Goal: Task Accomplishment & Management: Manage account settings

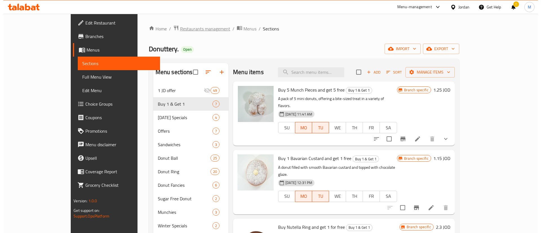
scroll to position [98, 0]
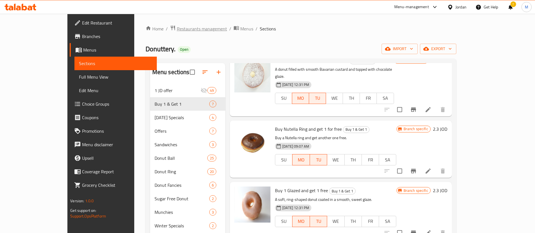
click at [177, 28] on span "Restaurants management" at bounding box center [202, 28] width 50 height 7
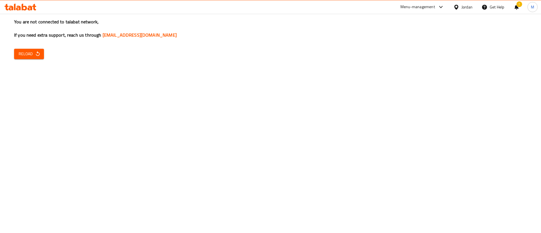
click at [35, 55] on icon "button" at bounding box center [38, 54] width 6 height 6
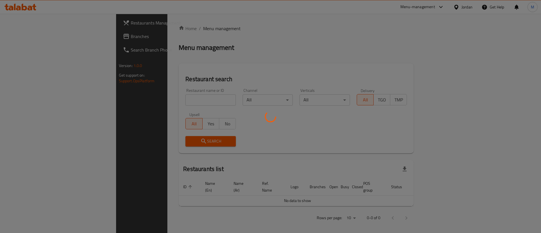
click at [63, 23] on div at bounding box center [270, 116] width 541 height 233
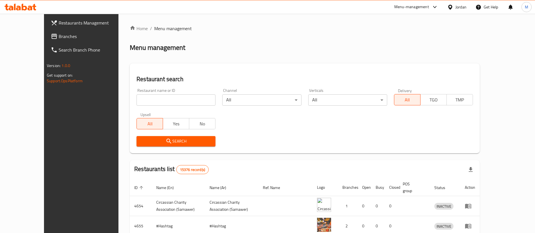
click at [63, 23] on span "Restaurants Management" at bounding box center [94, 22] width 70 height 7
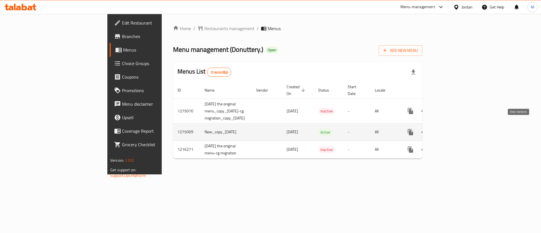
click at [454, 130] on icon "enhanced table" at bounding box center [451, 132] width 5 height 5
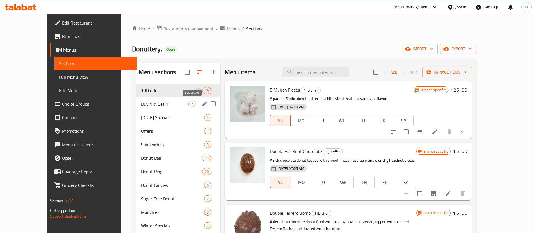
click at [201, 103] on icon "edit" at bounding box center [204, 104] width 7 height 7
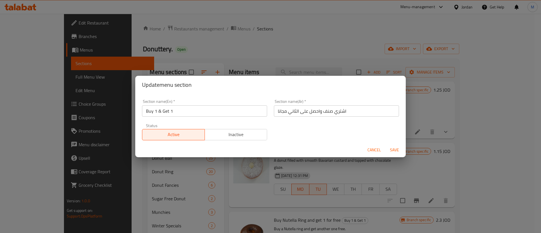
click at [222, 136] on span "Inactive" at bounding box center [236, 134] width 58 height 8
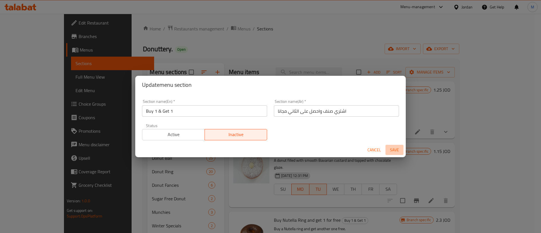
click at [395, 147] on span "Save" at bounding box center [395, 150] width 14 height 7
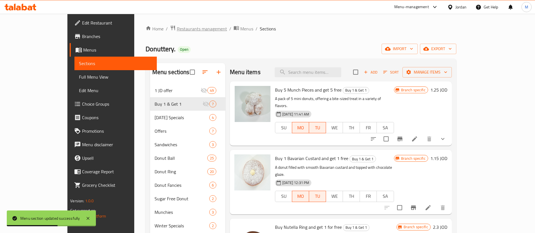
click at [177, 29] on span "Restaurants management" at bounding box center [202, 28] width 50 height 7
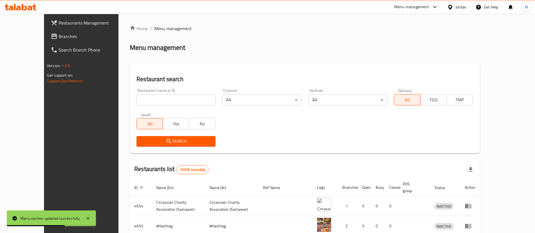
click at [174, 97] on input "search" at bounding box center [175, 99] width 79 height 11
type input "donutt"
click at [172, 144] on span "Search" at bounding box center [176, 141] width 70 height 7
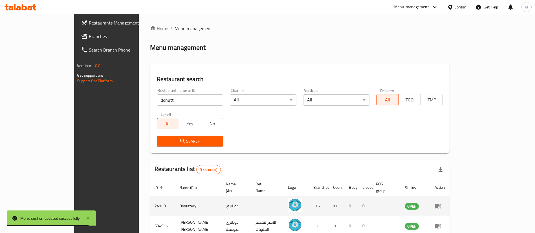
scroll to position [47, 0]
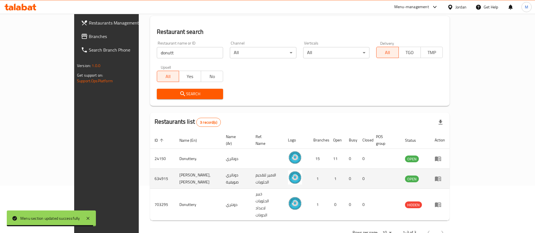
click at [441, 175] on icon "enhanced table" at bounding box center [437, 178] width 7 height 7
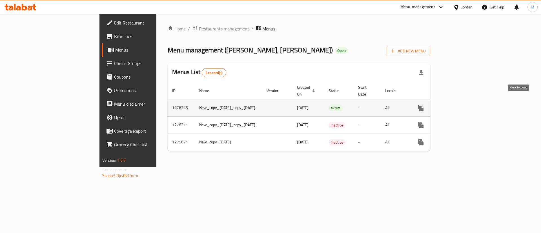
click at [468, 102] on link "enhanced table" at bounding box center [462, 108] width 14 height 14
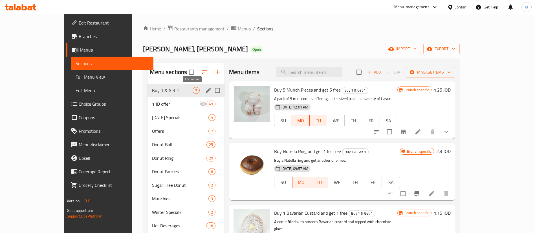
click at [206, 90] on icon "edit" at bounding box center [208, 90] width 5 height 5
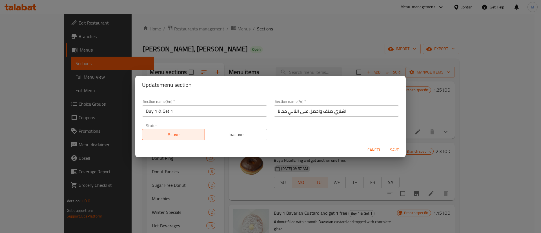
click at [245, 135] on span "Inactive" at bounding box center [236, 134] width 58 height 8
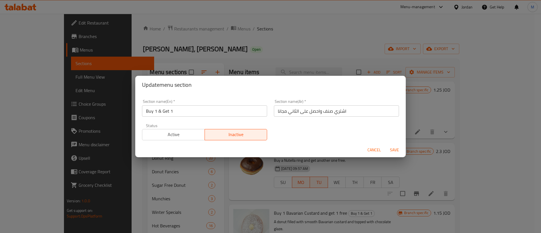
click at [396, 149] on span "Save" at bounding box center [395, 150] width 14 height 7
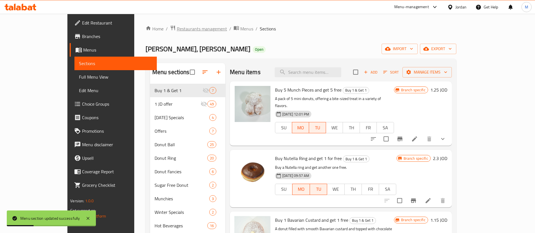
click at [177, 27] on span "Restaurants management" at bounding box center [202, 28] width 50 height 7
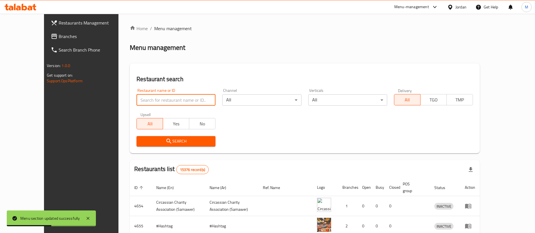
click at [171, 99] on input "search" at bounding box center [175, 99] width 79 height 11
type input "donuts factory"
click at [170, 142] on span "Search" at bounding box center [176, 141] width 70 height 7
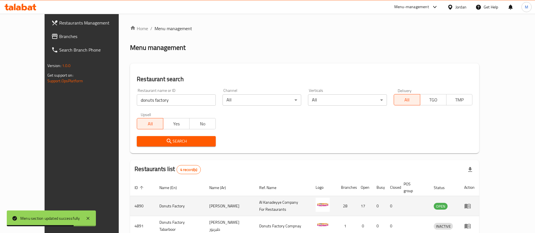
scroll to position [67, 0]
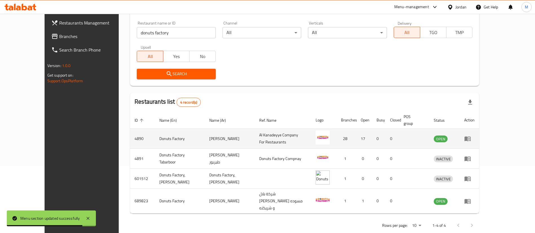
click at [471, 136] on icon "enhanced table" at bounding box center [467, 138] width 7 height 7
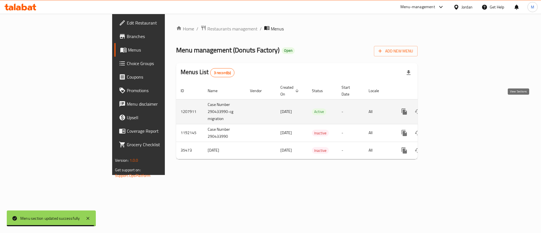
click at [448, 109] on icon "enhanced table" at bounding box center [444, 111] width 5 height 5
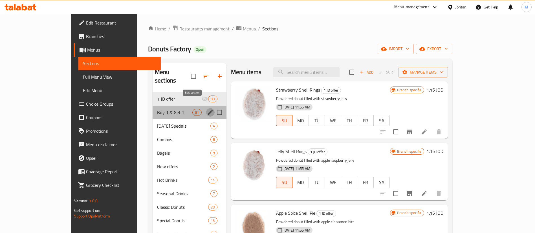
click at [207, 109] on icon "edit" at bounding box center [210, 112] width 7 height 7
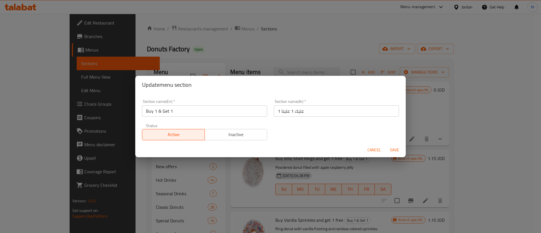
click at [237, 138] on span "Inactive" at bounding box center [236, 134] width 58 height 8
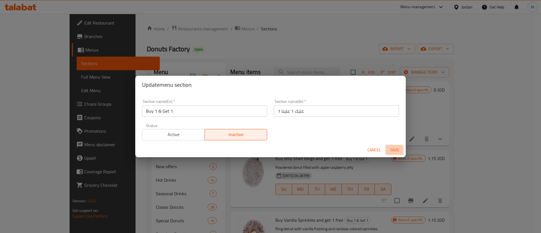
click at [394, 148] on span "Save" at bounding box center [395, 150] width 14 height 7
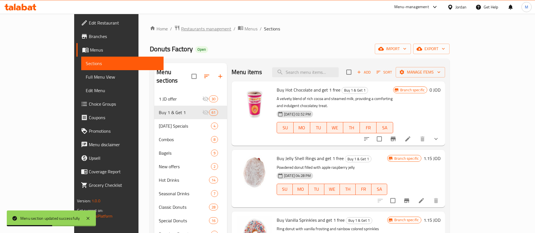
click at [181, 32] on span "Restaurants management" at bounding box center [206, 28] width 50 height 7
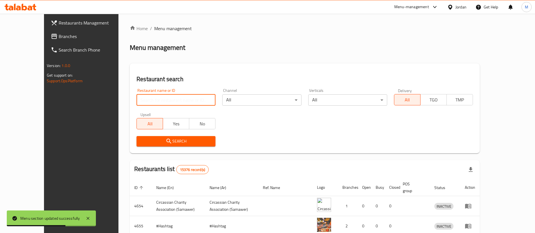
click at [160, 103] on input "search" at bounding box center [175, 99] width 79 height 11
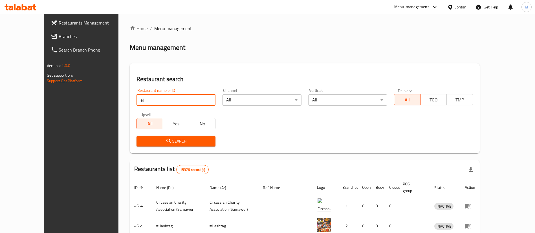
type input "El PATRON"
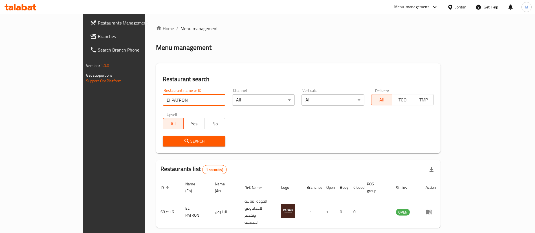
scroll to position [7, 0]
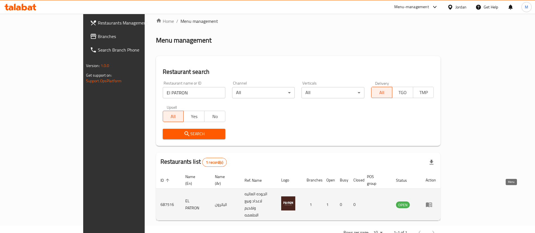
click at [432, 201] on icon "enhanced table" at bounding box center [428, 204] width 7 height 7
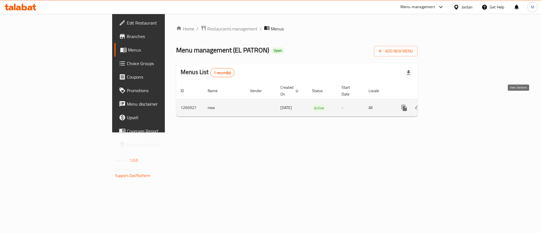
click at [448, 105] on icon "enhanced table" at bounding box center [445, 108] width 7 height 7
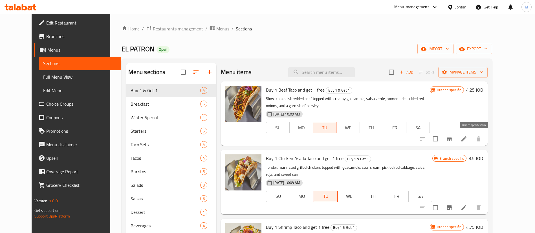
click at [456, 139] on button "Branch-specific-item" at bounding box center [449, 139] width 14 height 14
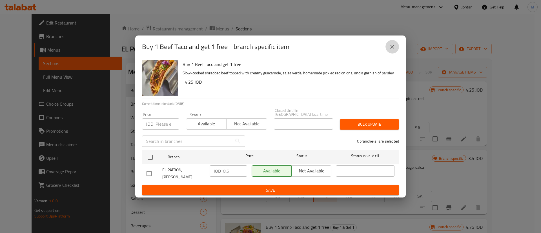
click at [391, 48] on icon "close" at bounding box center [392, 46] width 7 height 7
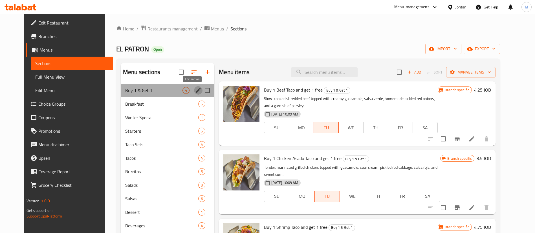
click at [195, 92] on icon "edit" at bounding box center [198, 90] width 7 height 7
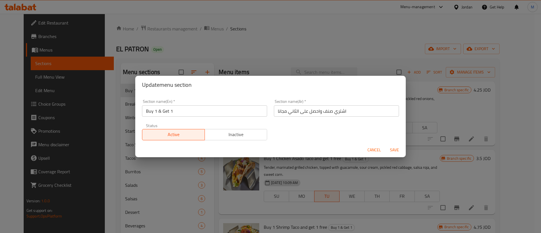
click at [374, 148] on span "Cancel" at bounding box center [374, 150] width 14 height 7
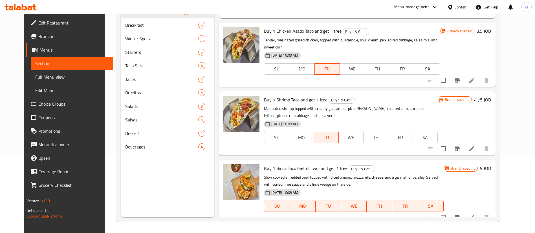
scroll to position [79, 0]
click at [475, 214] on icon at bounding box center [471, 217] width 7 height 7
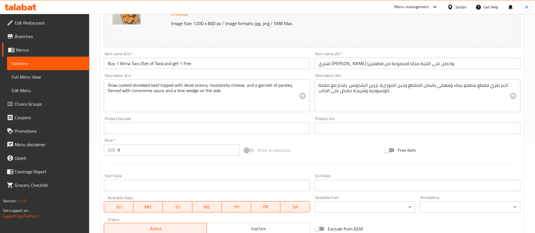
scroll to position [173, 0]
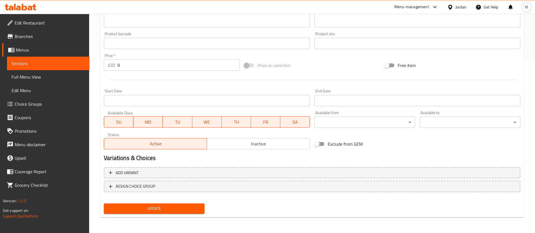
click at [122, 122] on span "SU" at bounding box center [118, 122] width 25 height 8
click at [141, 121] on span "MO" at bounding box center [148, 122] width 25 height 8
click at [203, 123] on span "WE" at bounding box center [206, 122] width 25 height 8
drag, startPoint x: 232, startPoint y: 120, endPoint x: 256, endPoint y: 121, distance: 23.4
click at [233, 120] on span "TH" at bounding box center [236, 122] width 25 height 8
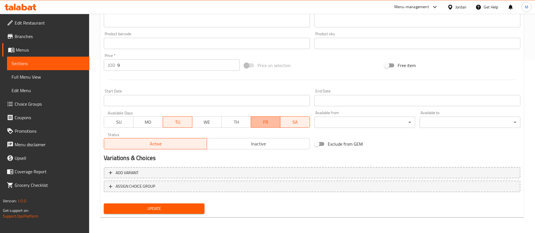
drag, startPoint x: 256, startPoint y: 121, endPoint x: 284, endPoint y: 123, distance: 28.2
click at [256, 121] on span "FR" at bounding box center [265, 122] width 25 height 8
click at [288, 123] on span "SA" at bounding box center [294, 122] width 25 height 8
click at [182, 220] on div "Home / Restaurants management / Menus / Sections / item / update Buy 1 & Get 1 …" at bounding box center [311, 37] width 423 height 370
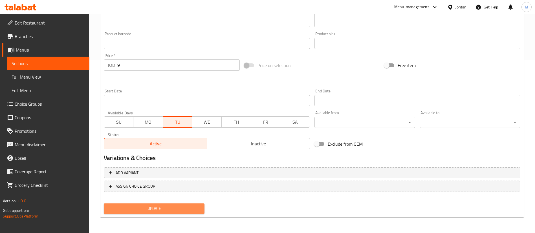
click at [180, 211] on span "Update" at bounding box center [154, 208] width 92 height 7
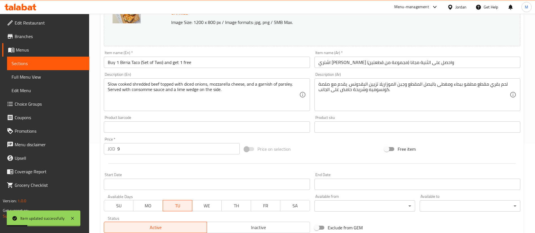
scroll to position [0, 0]
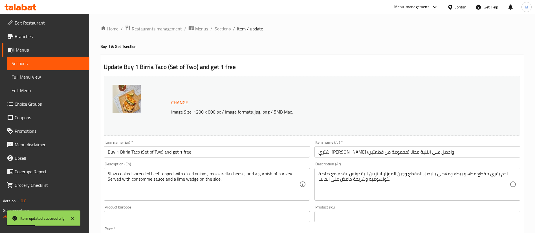
click at [226, 32] on span "Sections" at bounding box center [222, 28] width 16 height 7
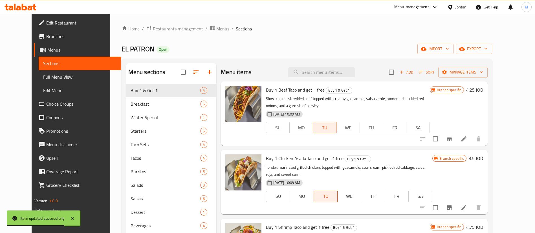
click at [154, 28] on span "Restaurants management" at bounding box center [178, 28] width 50 height 7
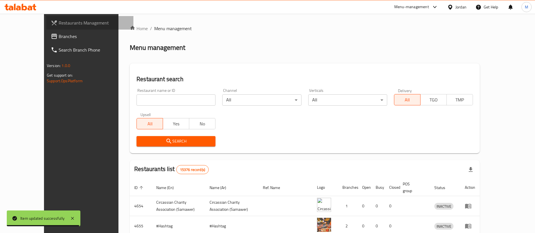
click at [74, 25] on span "Restaurants Management" at bounding box center [94, 22] width 70 height 7
